Goal: Check status

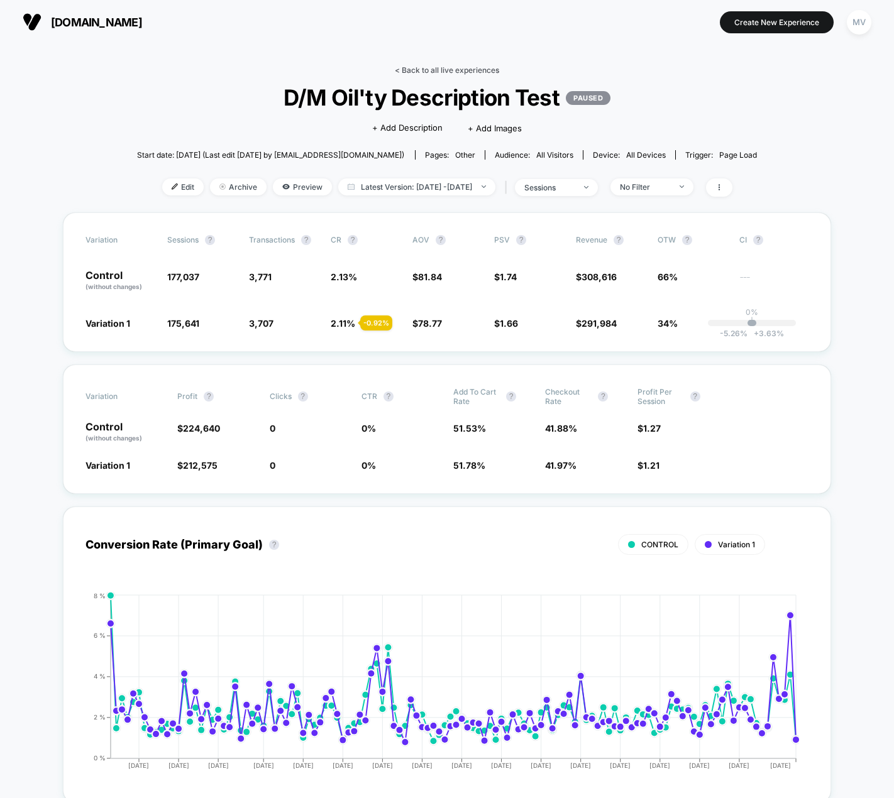
click at [405, 67] on link "< Back to all live experiences" at bounding box center [447, 69] width 104 height 9
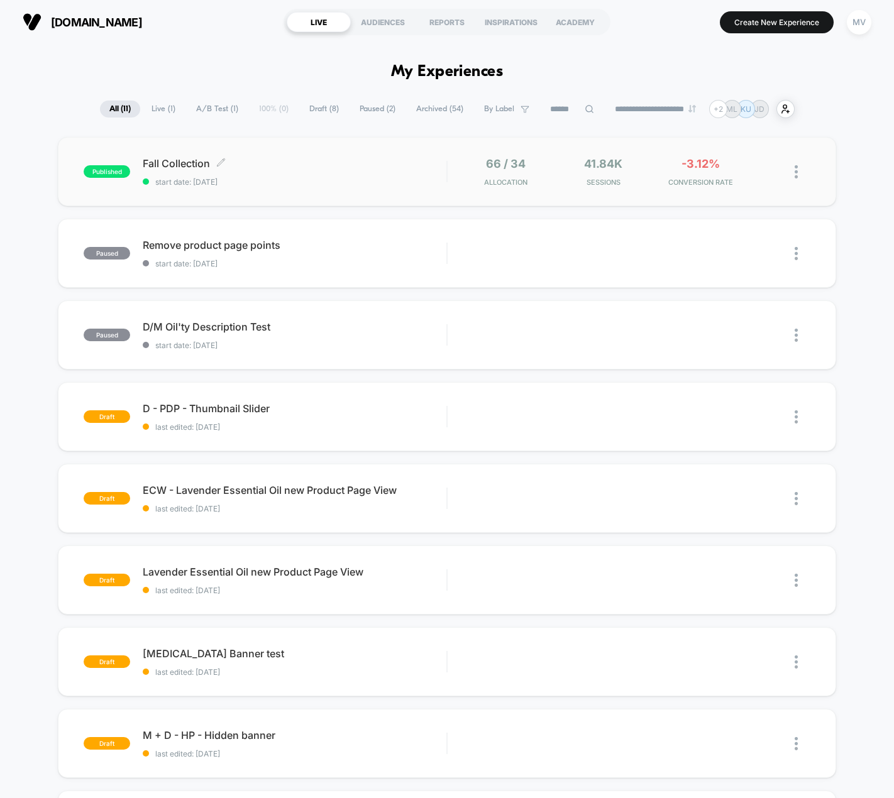
click at [284, 181] on span "start date: [DATE]" at bounding box center [295, 181] width 304 height 9
